Goal: Task Accomplishment & Management: Manage account settings

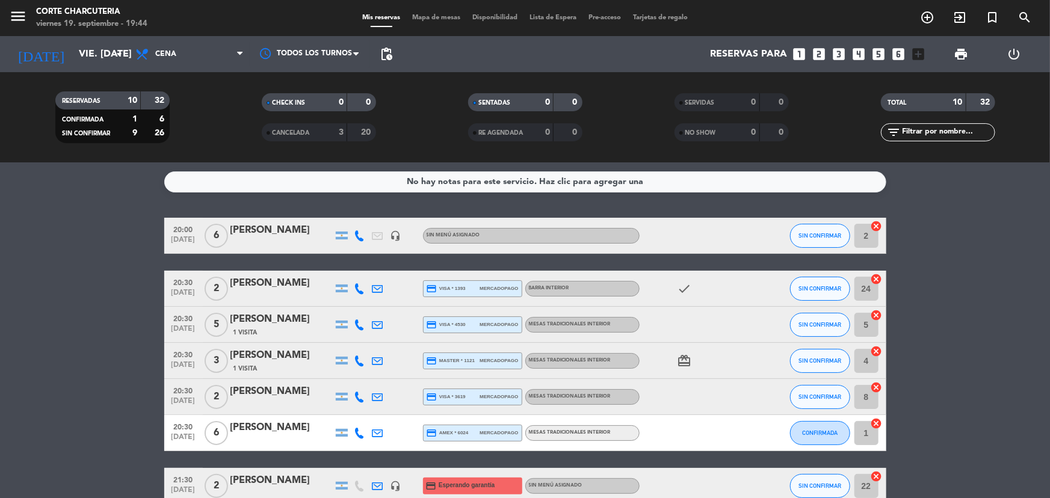
click at [279, 127] on div "CANCELADA" at bounding box center [292, 133] width 55 height 14
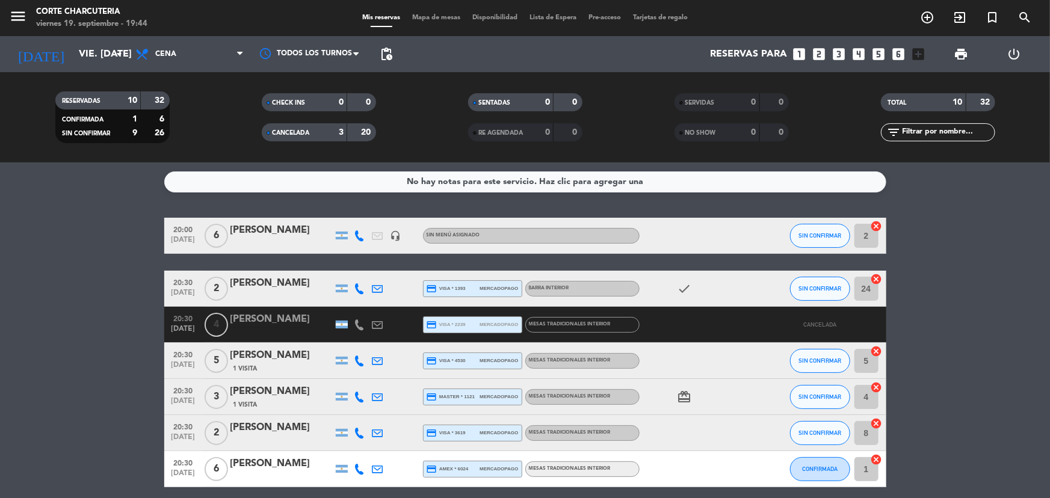
click at [303, 128] on div "CANCELADA" at bounding box center [292, 133] width 55 height 14
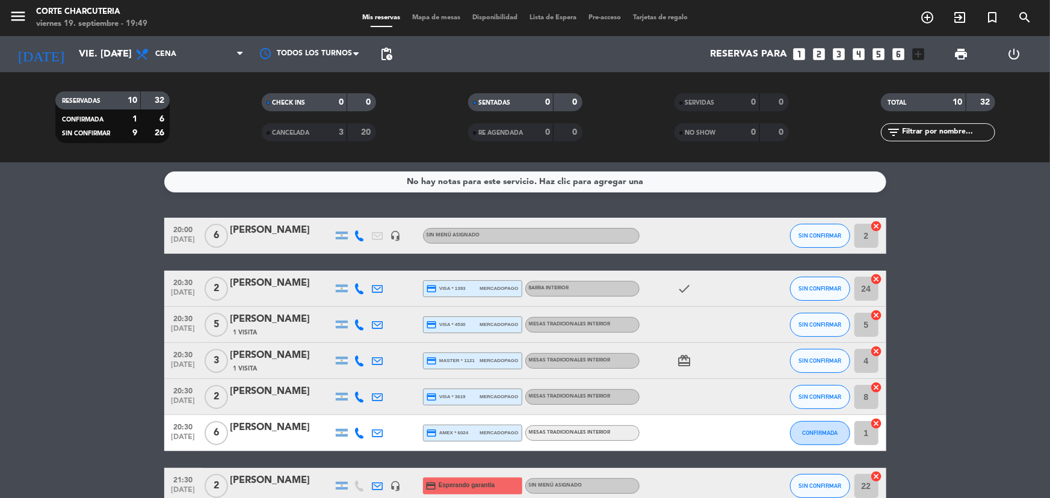
click at [299, 126] on div "CANCELADA" at bounding box center [292, 133] width 55 height 14
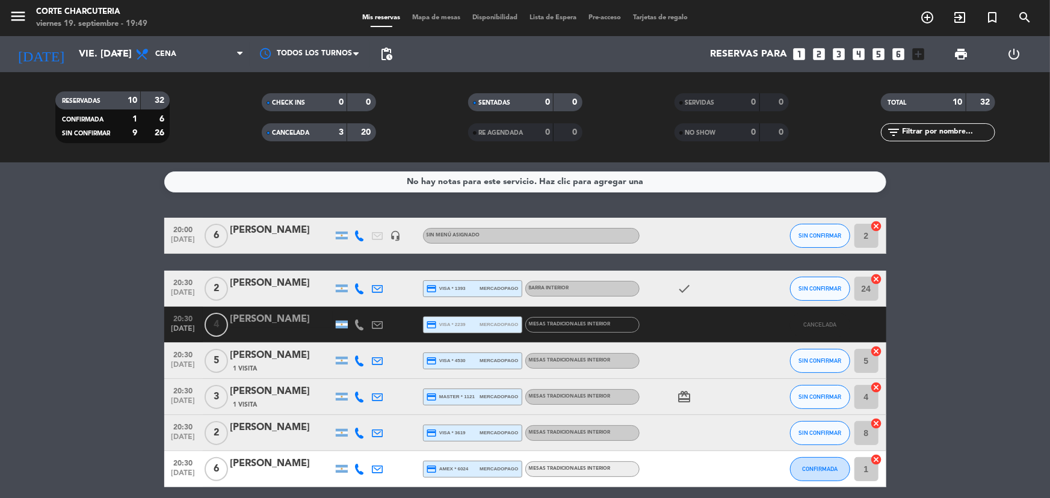
click at [277, 131] on span "CANCELADA" at bounding box center [290, 133] width 37 height 6
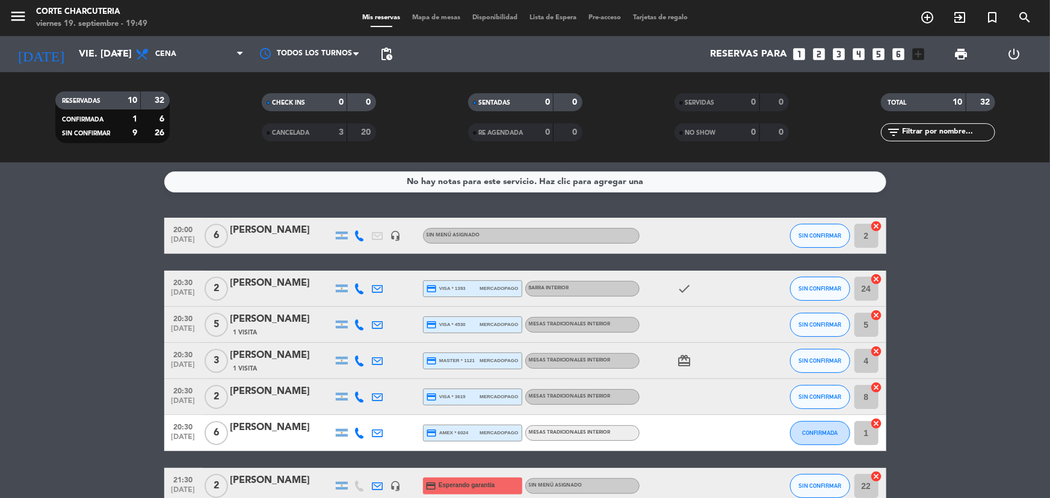
click at [313, 127] on div "CANCELADA" at bounding box center [292, 133] width 55 height 14
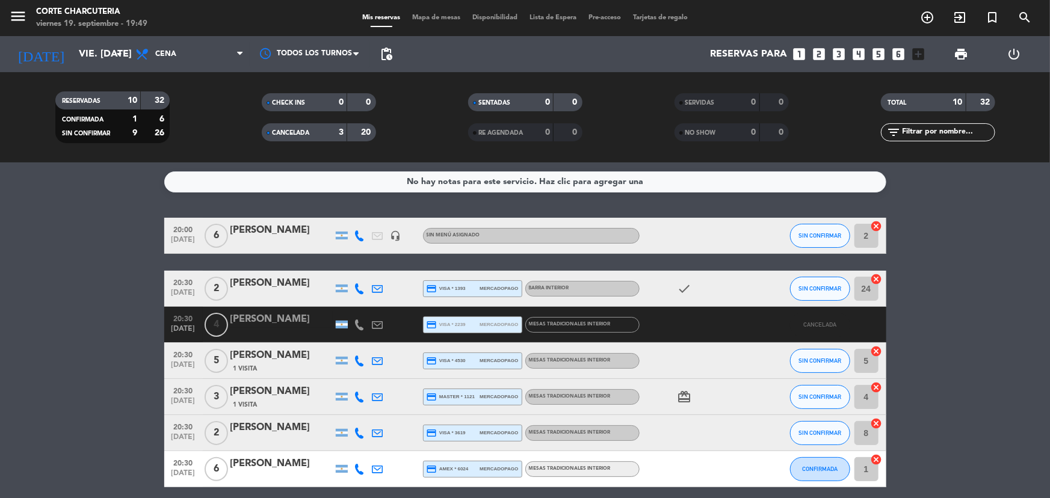
click at [297, 133] on span "CANCELADA" at bounding box center [290, 133] width 37 height 6
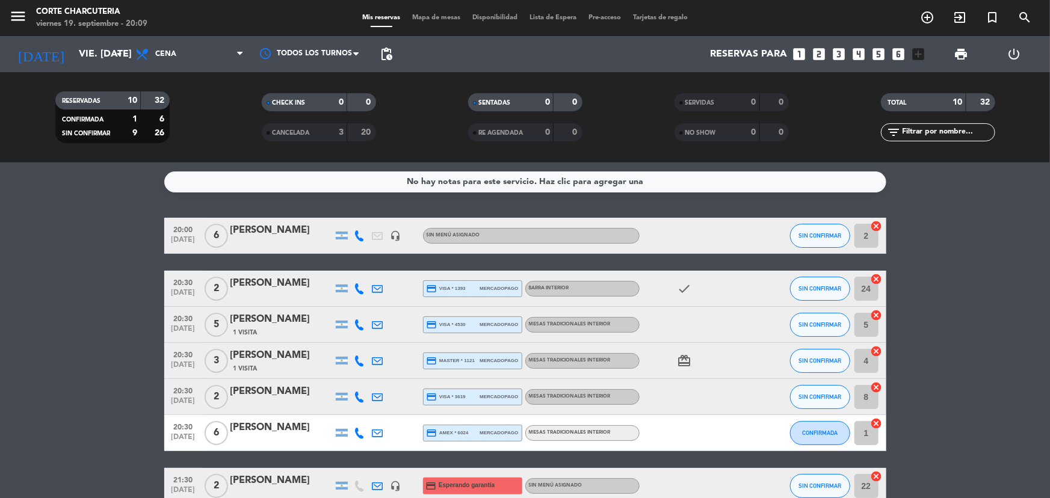
click at [875, 222] on icon "cancel" at bounding box center [876, 226] width 12 height 12
click at [235, 235] on div "[PERSON_NAME]" at bounding box center [281, 231] width 102 height 16
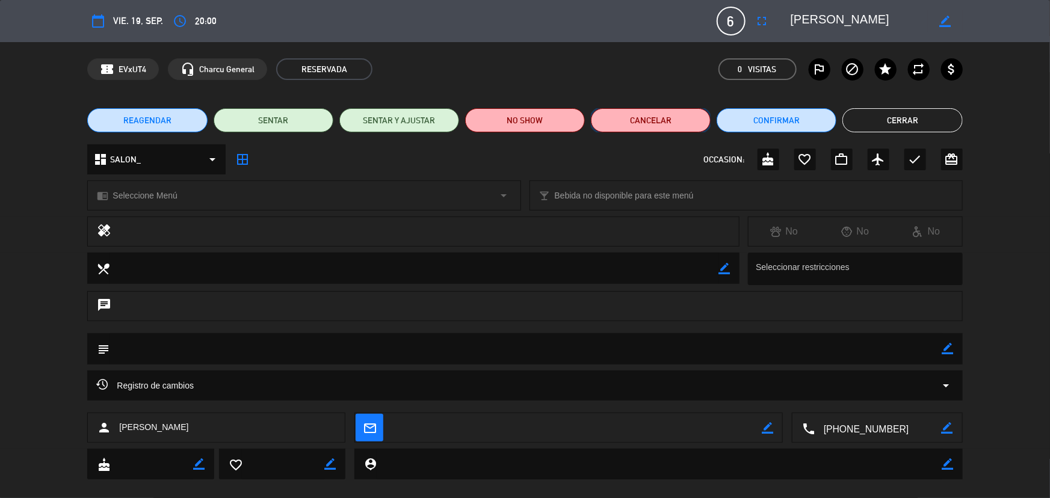
click at [626, 126] on button "Cancelar" at bounding box center [651, 120] width 120 height 24
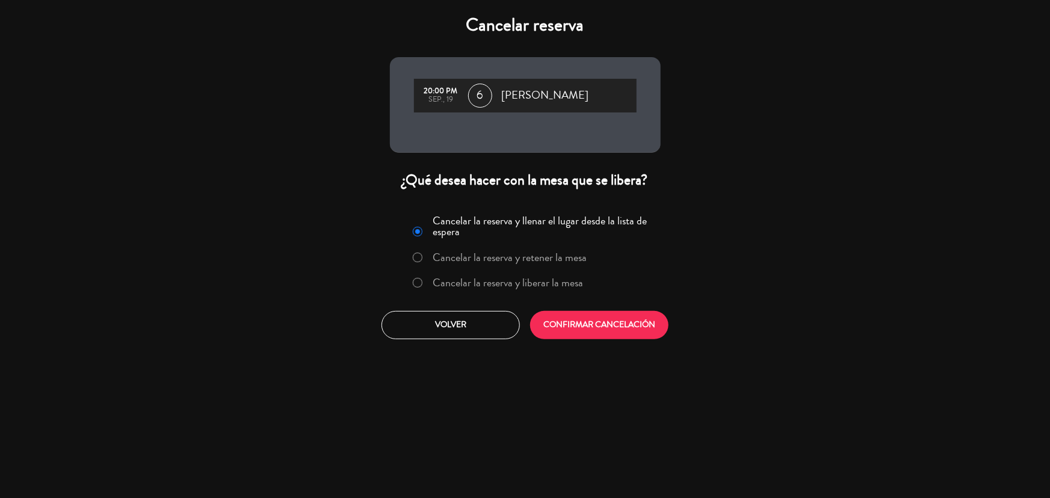
click at [523, 284] on label "Cancelar la reserva y liberar la mesa" at bounding box center [507, 282] width 150 height 11
click at [609, 330] on button "CONFIRMAR CANCELACIÓN" at bounding box center [599, 325] width 138 height 28
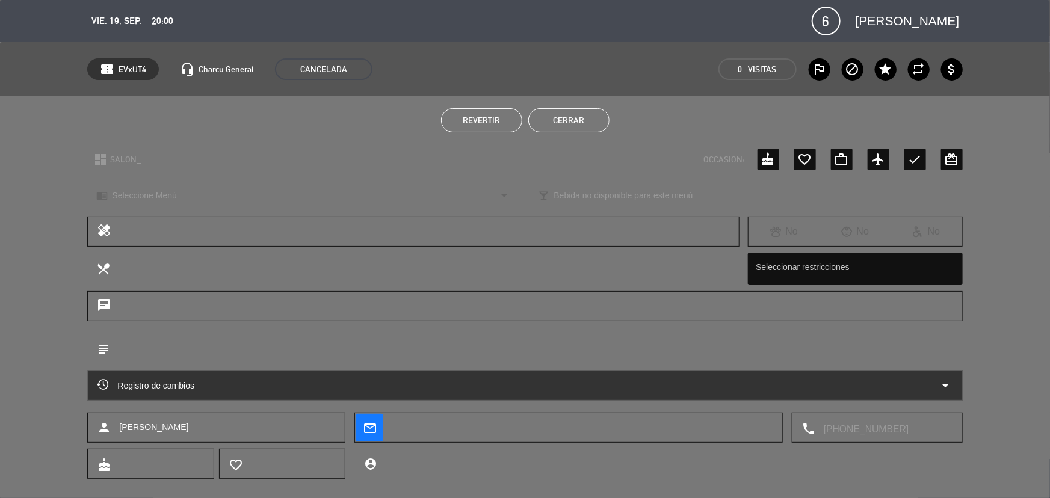
click at [579, 120] on button "Cerrar" at bounding box center [568, 120] width 81 height 24
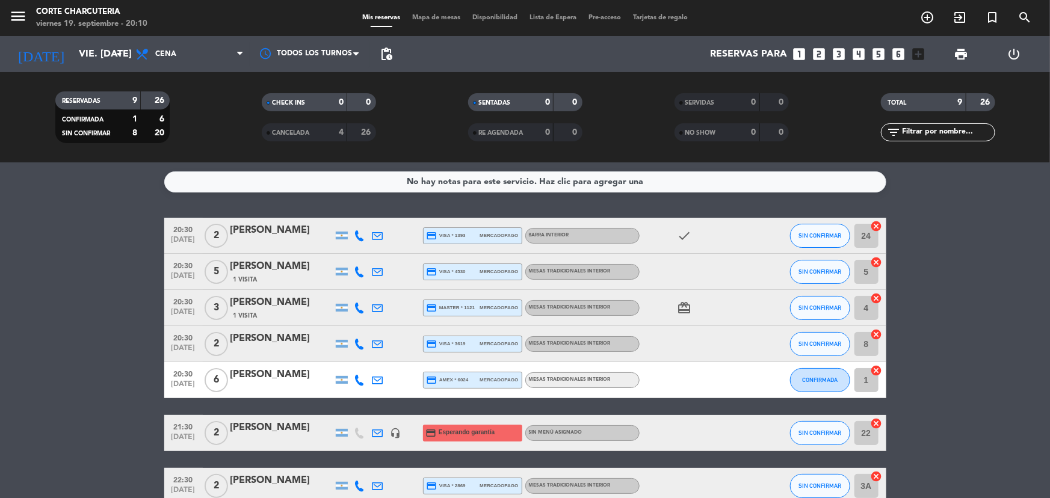
click at [264, 379] on div "[PERSON_NAME]" at bounding box center [281, 375] width 102 height 16
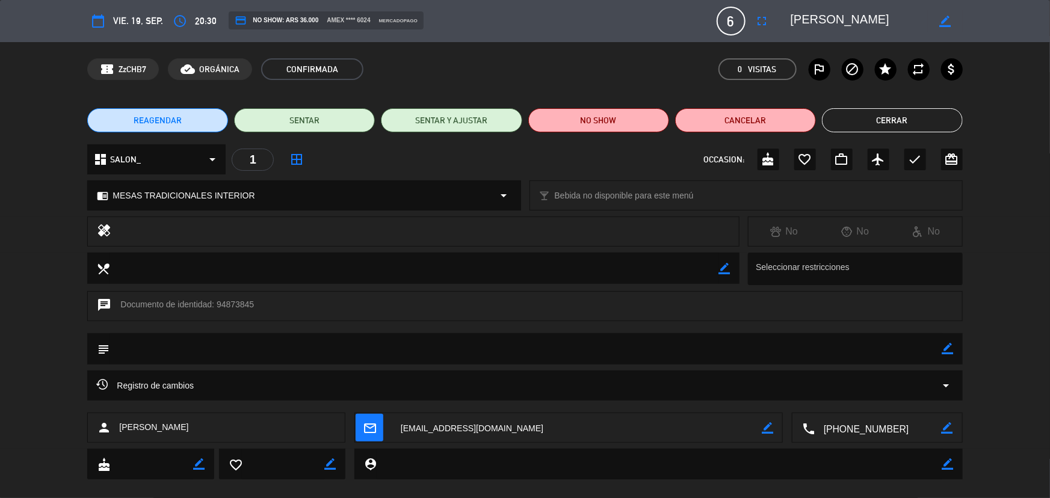
click at [866, 421] on textarea at bounding box center [877, 428] width 127 height 30
click at [916, 125] on button "Cerrar" at bounding box center [892, 120] width 141 height 24
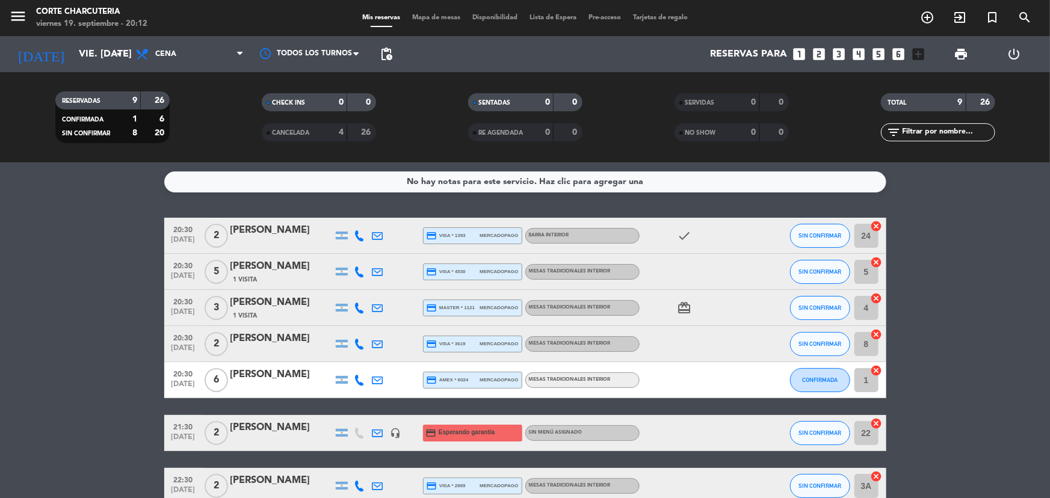
click at [280, 266] on div "[PERSON_NAME]" at bounding box center [281, 267] width 102 height 16
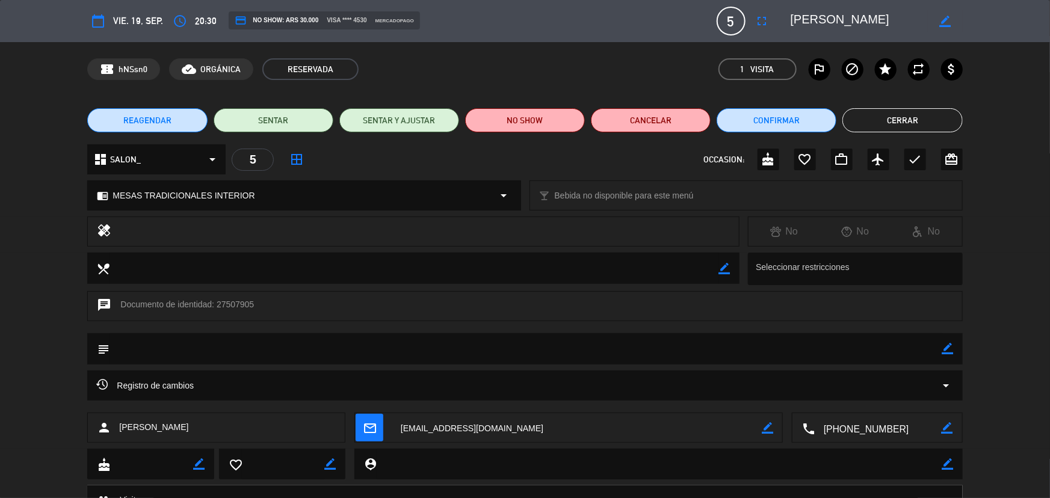
click at [876, 426] on textarea at bounding box center [877, 428] width 127 height 30
